Goal: Information Seeking & Learning: Find specific page/section

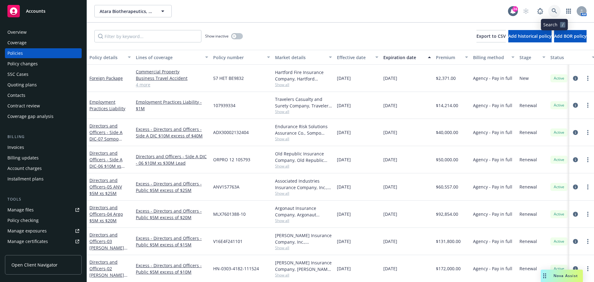
click at [555, 9] on icon at bounding box center [554, 10] width 5 height 5
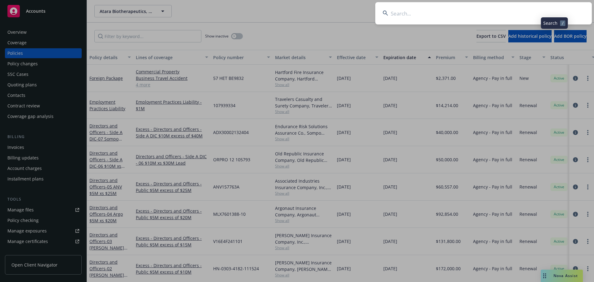
click at [544, 12] on input at bounding box center [484, 13] width 217 height 22
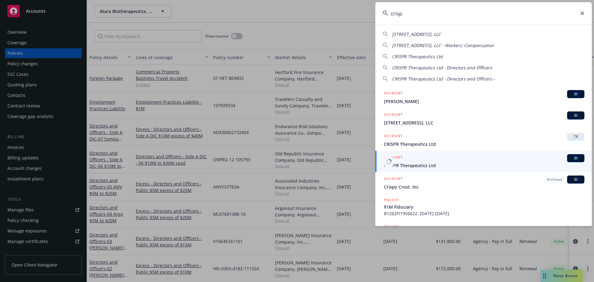
type input "crisp"
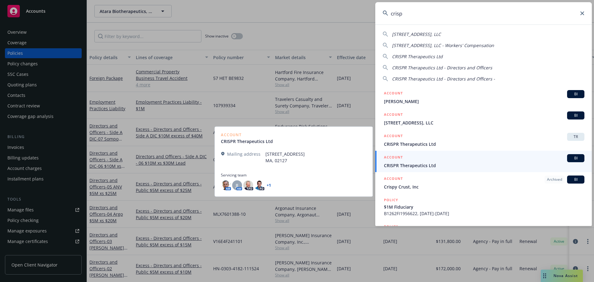
click at [441, 159] on div "ACCOUNT BI" at bounding box center [484, 158] width 201 height 8
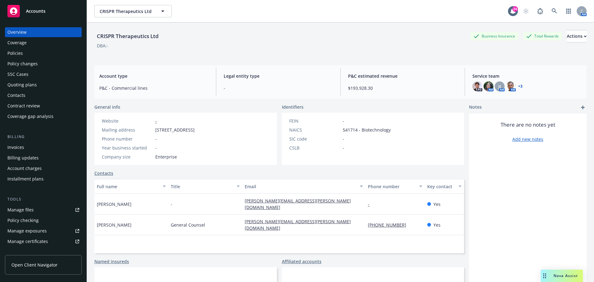
click at [40, 55] on div "Policies" at bounding box center [43, 53] width 72 height 10
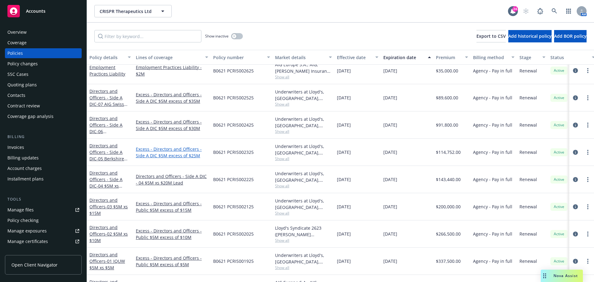
scroll to position [82, 0]
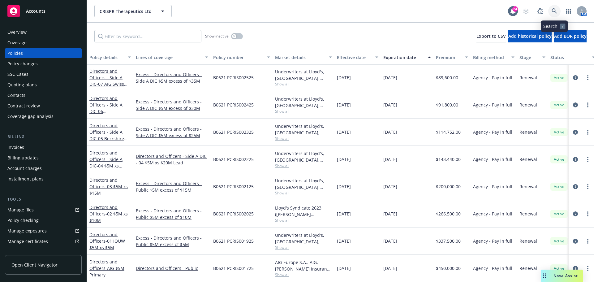
click at [557, 12] on icon at bounding box center [555, 11] width 6 height 6
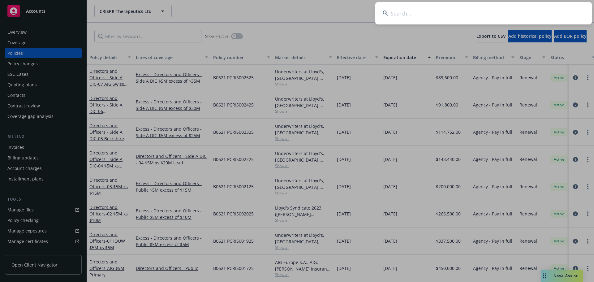
click at [549, 14] on input at bounding box center [484, 13] width 217 height 22
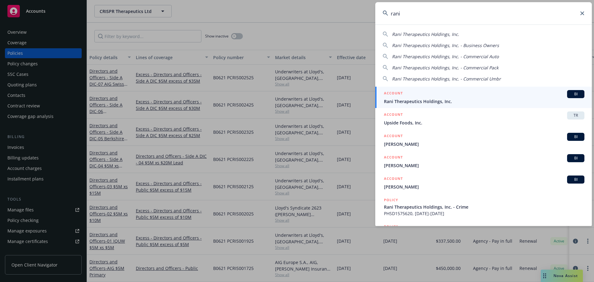
type input "rani"
click at [488, 97] on div "ACCOUNT BI" at bounding box center [484, 94] width 201 height 8
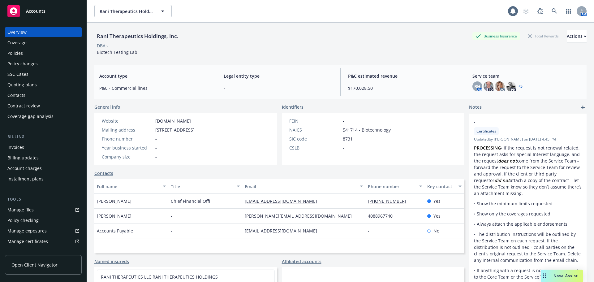
click at [38, 53] on div "Policies" at bounding box center [43, 53] width 72 height 10
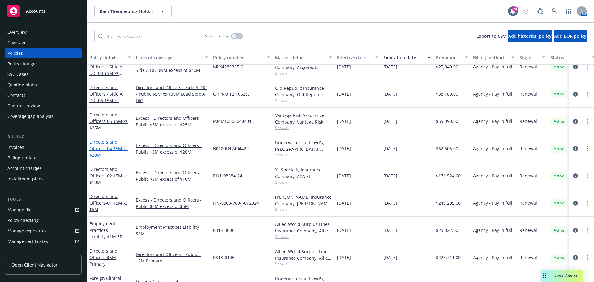
scroll to position [8, 0]
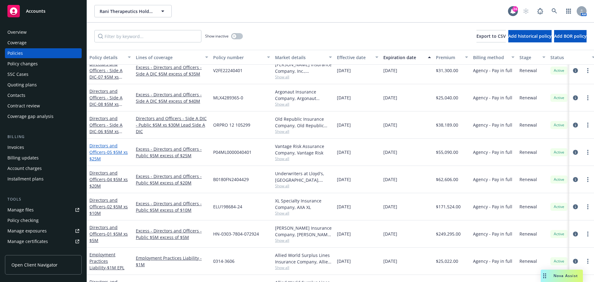
click at [114, 150] on span "- 05 $5M xs $25M" at bounding box center [108, 155] width 38 height 12
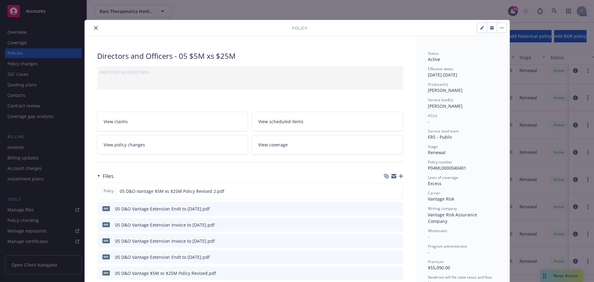
click at [94, 27] on icon "close" at bounding box center [96, 28] width 4 height 4
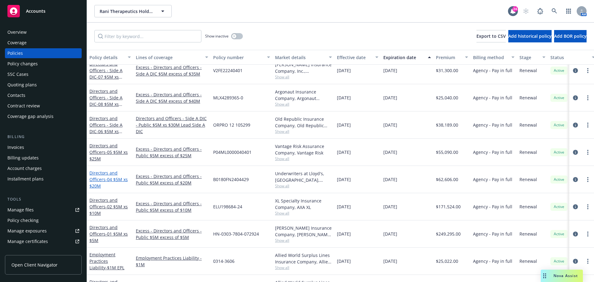
click at [101, 179] on link "Directors and Officers - 04 $5M xs $20M" at bounding box center [108, 179] width 38 height 19
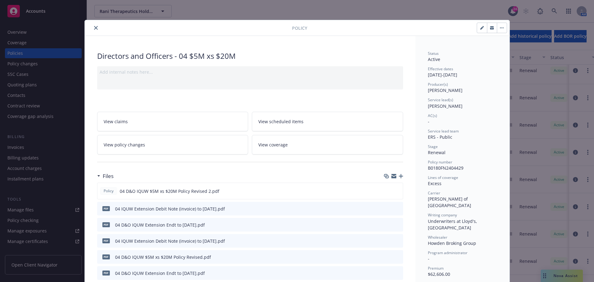
scroll to position [31, 0]
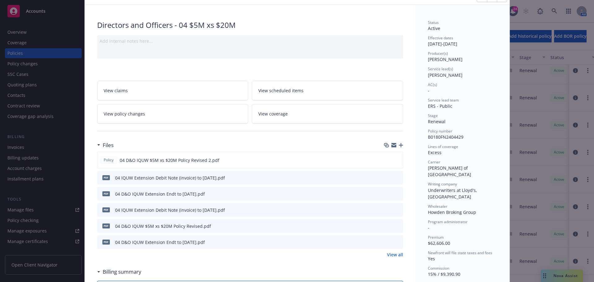
click at [394, 255] on link "View all" at bounding box center [395, 254] width 16 height 7
